Goal: Find specific page/section: Find specific page/section

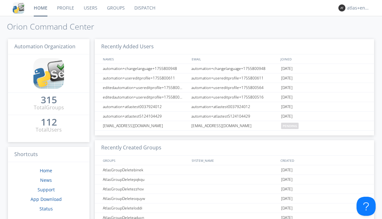
click at [144, 8] on link "Dispatch" at bounding box center [145, 8] width 31 height 16
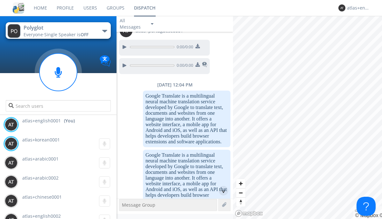
scroll to position [921, 0]
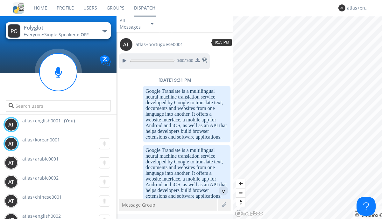
scroll to position [48, 0]
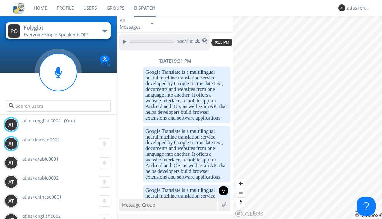
click at [221, 191] on div "^" at bounding box center [224, 191] width 10 height 10
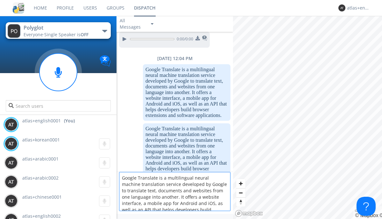
scroll to position [8, 0]
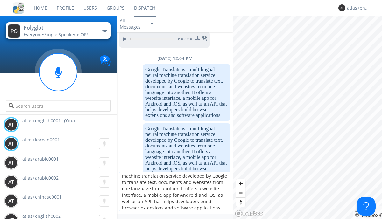
type textarea "Google Translate is a multilingual neural machine translation service developed…"
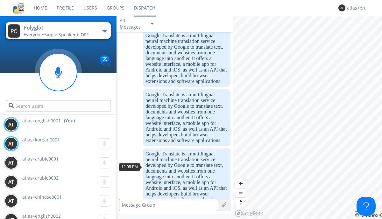
scroll to position [982, 0]
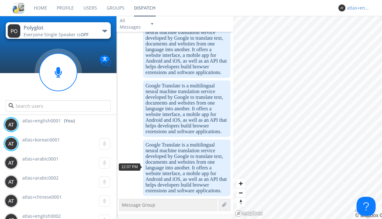
click at [357, 8] on div "atlas+english0001" at bounding box center [359, 8] width 24 height 6
